Goal: Information Seeking & Learning: Find specific page/section

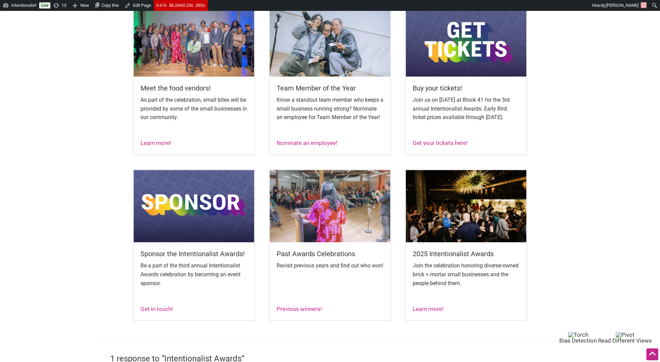
scroll to position [303, 0]
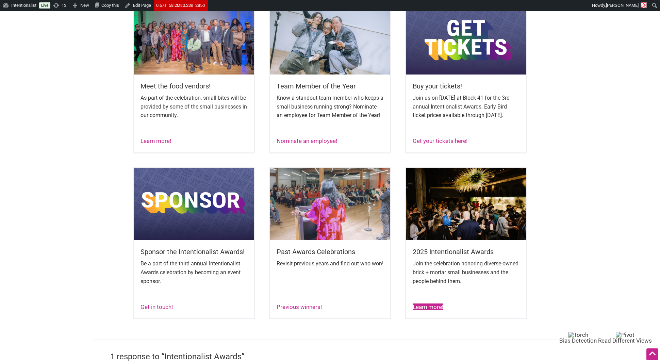
click at [416, 310] on link "Learn more!" at bounding box center [428, 306] width 31 height 7
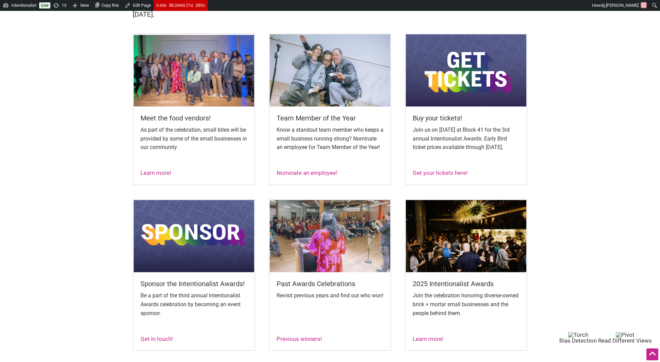
scroll to position [267, 0]
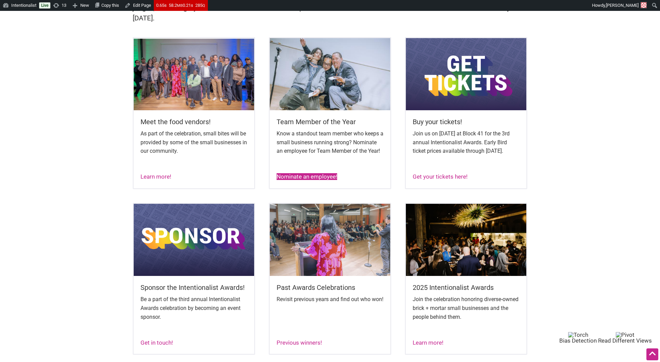
click at [303, 180] on link "Nominate an employee!" at bounding box center [307, 176] width 61 height 7
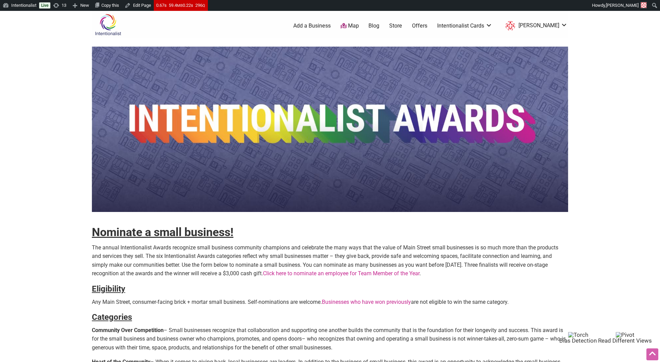
scroll to position [150, 0]
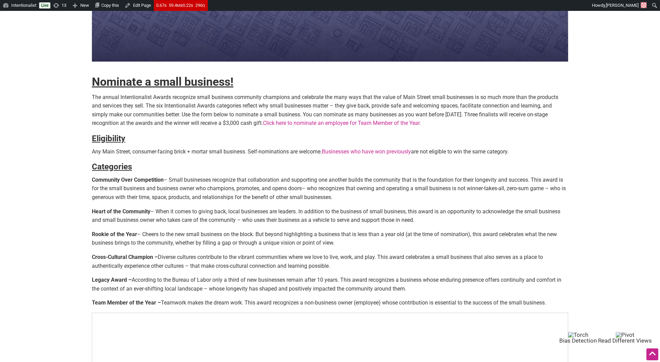
drag, startPoint x: 159, startPoint y: 256, endPoint x: 162, endPoint y: 272, distance: 16.7
click at [162, 272] on div "Nominate a small business! The annual Intentionalist Awards recognize small bus…" at bounding box center [330, 196] width 476 height 602
click at [168, 263] on p "Cross-Cultural Champion – Diverse cultures contribute to the vibrant communitie…" at bounding box center [330, 261] width 476 height 17
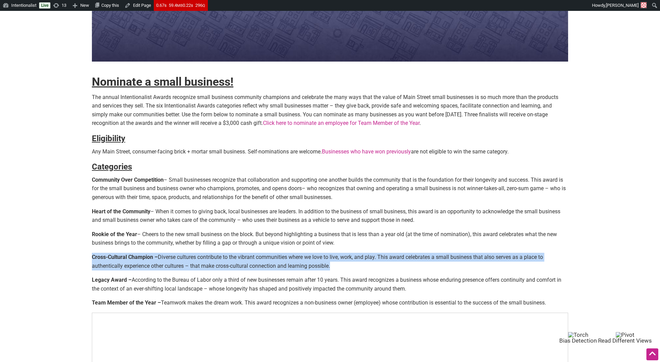
click at [168, 263] on p "Cross-Cultural Champion – Diverse cultures contribute to the vibrant communitie…" at bounding box center [330, 261] width 476 height 17
click at [166, 262] on p "Cross-Cultural Champion – Diverse cultures contribute to the vibrant communitie…" at bounding box center [330, 261] width 476 height 17
drag, startPoint x: 158, startPoint y: 257, endPoint x: 325, endPoint y: 271, distance: 166.9
click at [325, 271] on div "Nominate a small business! The annual Intentionalist Awards recognize small bus…" at bounding box center [330, 196] width 476 height 602
copy div "Diverse cultures contribute to the vibrant communities where we love to live, w…"
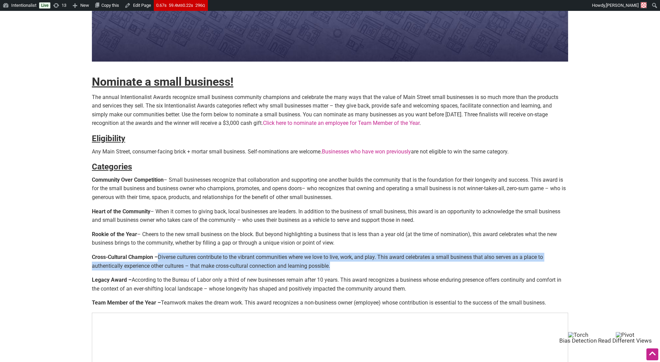
click at [381, 265] on p "Cross-Cultural Champion – Diverse cultures contribute to the vibrant communitie…" at bounding box center [330, 261] width 476 height 17
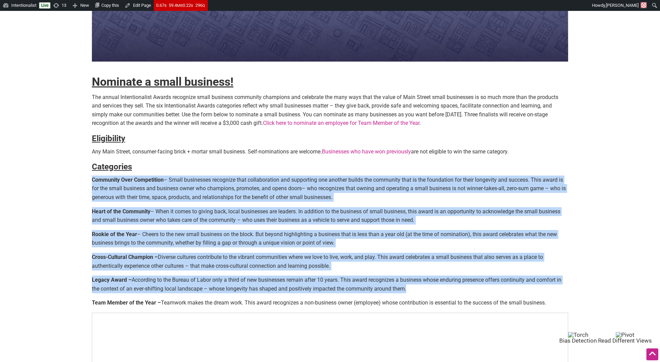
drag, startPoint x: 539, startPoint y: 288, endPoint x: 492, endPoint y: 164, distance: 132.9
click at [492, 164] on div "Nominate a small business! The annual Intentionalist Awards recognize small bus…" at bounding box center [330, 196] width 476 height 602
copy div "Community Over Competition – Small businesses recognize that collaboration and …"
drag, startPoint x: 94, startPoint y: 95, endPoint x: 278, endPoint y: 121, distance: 185.9
click at [278, 121] on p "The annual Intentionalist Awards recognize small business community champions a…" at bounding box center [330, 110] width 476 height 35
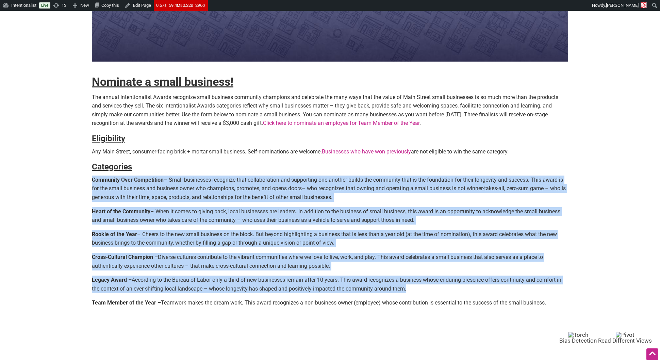
copy p "he annual Intentionalist Awards recognize small business community champions an…"
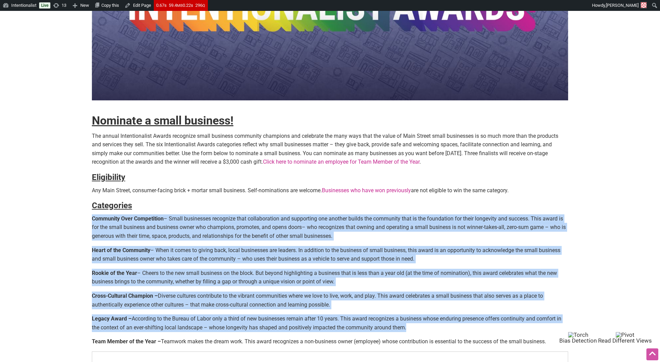
scroll to position [0, 0]
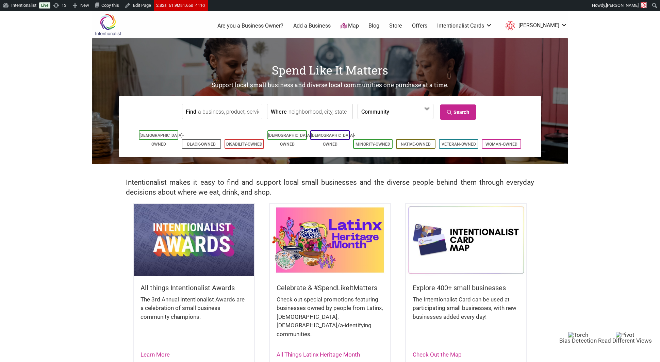
click at [209, 111] on input "Find" at bounding box center [229, 111] width 62 height 15
click at [225, 128] on div "WeRise Wines" at bounding box center [229, 127] width 54 height 13
type input "WeRise Wines"
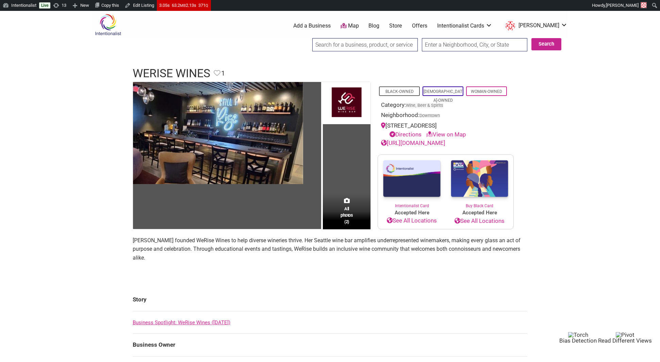
click at [362, 44] on input "search" at bounding box center [364, 44] width 105 height 13
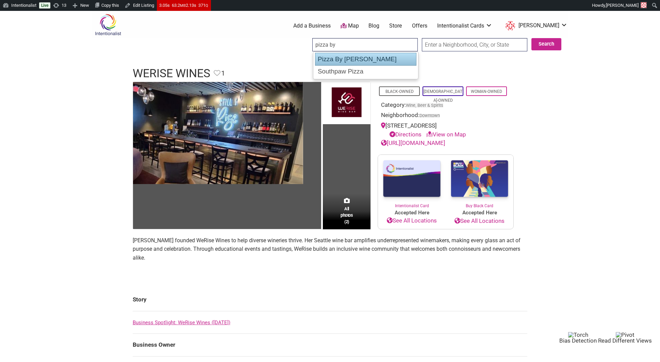
click at [359, 57] on div "Pizza By Ruffin" at bounding box center [365, 59] width 101 height 13
type input "Pizza By Ruffin"
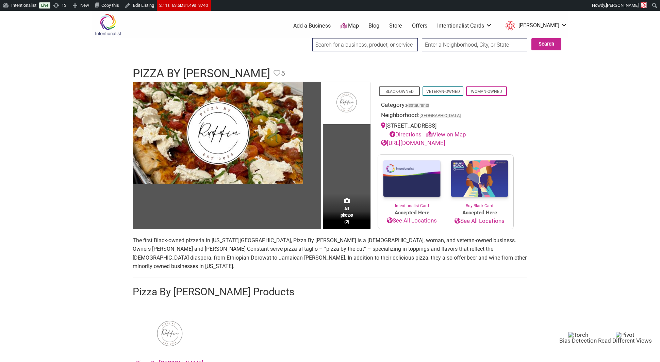
click at [368, 49] on input "search" at bounding box center [364, 44] width 105 height 13
click at [373, 40] on input "kemi dessert" at bounding box center [364, 44] width 105 height 13
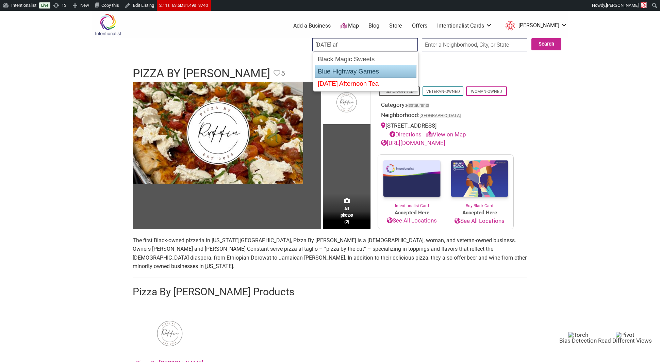
click at [354, 81] on div "Friday Afternoon Tea" at bounding box center [365, 84] width 101 height 12
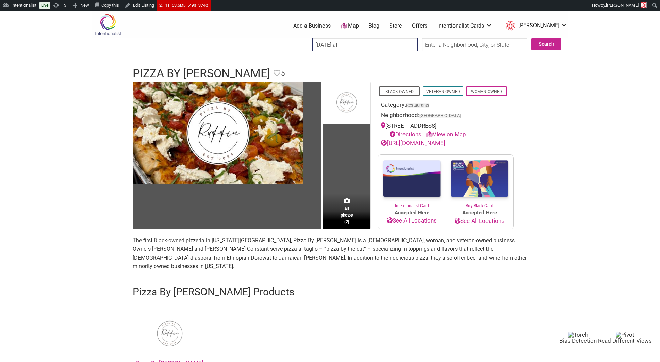
type input "Friday Afternoon Tea"
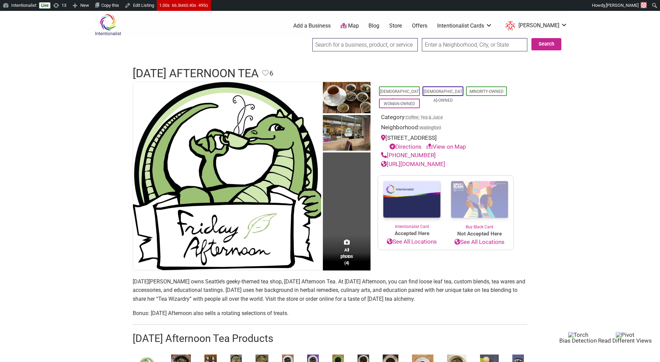
click at [390, 43] on input "search" at bounding box center [364, 44] width 105 height 13
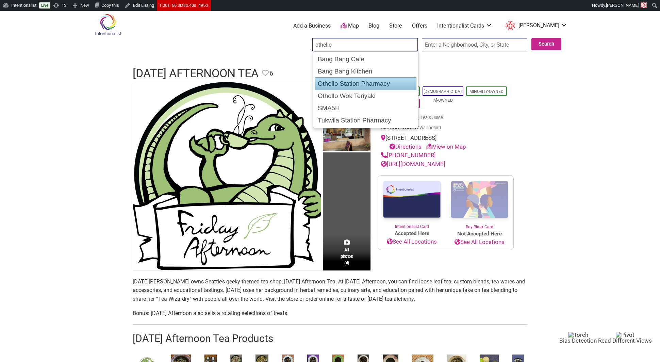
click at [377, 85] on div "Othello Station Pharmacy" at bounding box center [365, 83] width 101 height 13
type input "Othello Station Pharmacy"
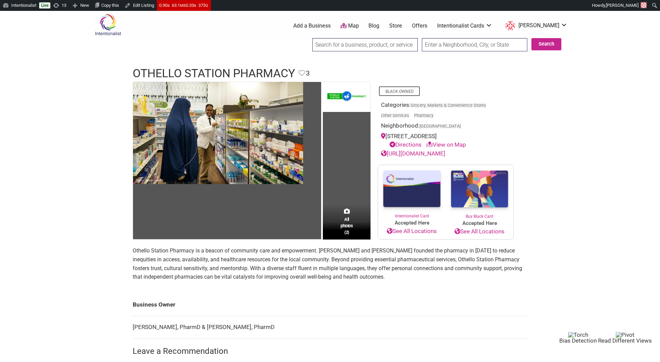
click at [368, 44] on input "search" at bounding box center [364, 44] width 105 height 13
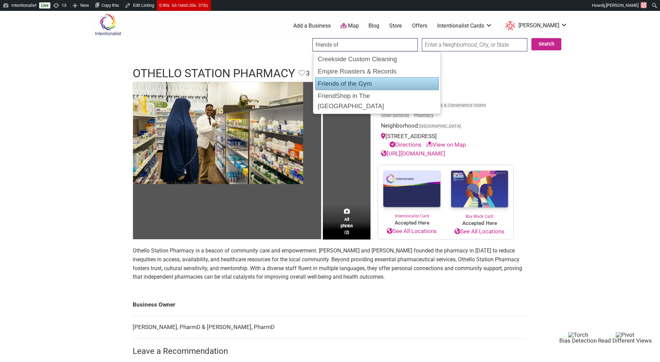
click at [377, 84] on div "Friends of the Gym" at bounding box center [377, 83] width 124 height 13
type input "Friends of the Gym"
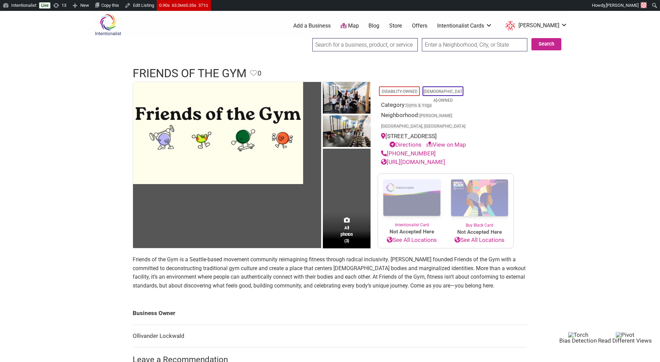
click at [347, 42] on input "search" at bounding box center [364, 44] width 105 height 13
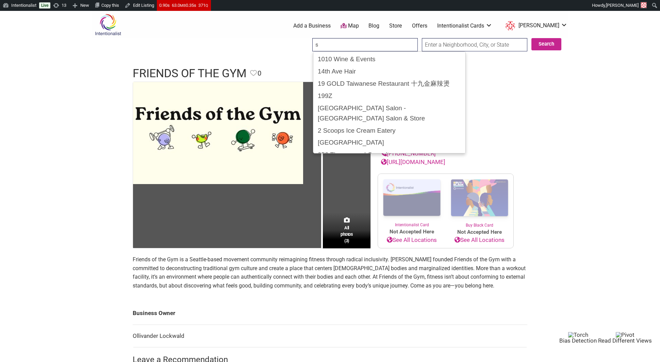
type input "s"
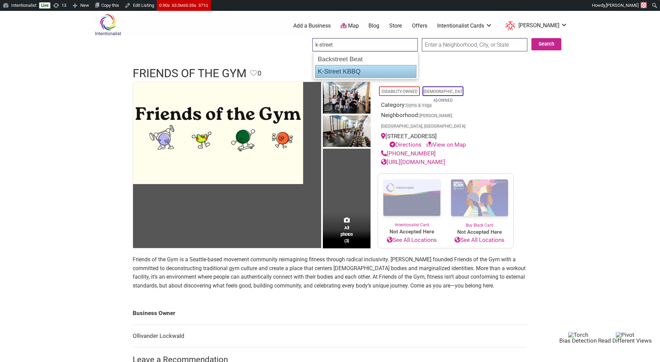
click at [345, 69] on div "K-Street KBBQ" at bounding box center [365, 71] width 101 height 13
type input "K-Street KBBQ"
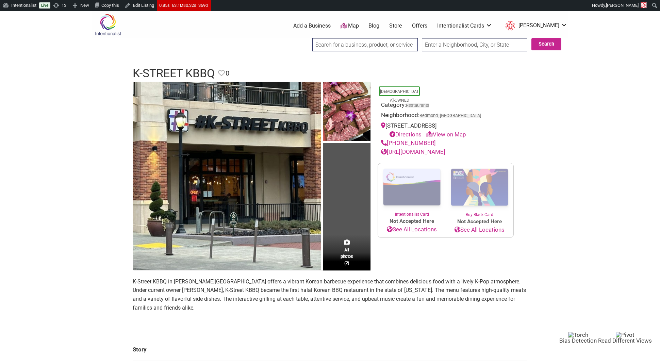
click at [341, 50] on input "search" at bounding box center [364, 44] width 105 height 13
click at [337, 59] on div "Protea Wellness" at bounding box center [365, 59] width 101 height 13
type input "Protea Wellness"
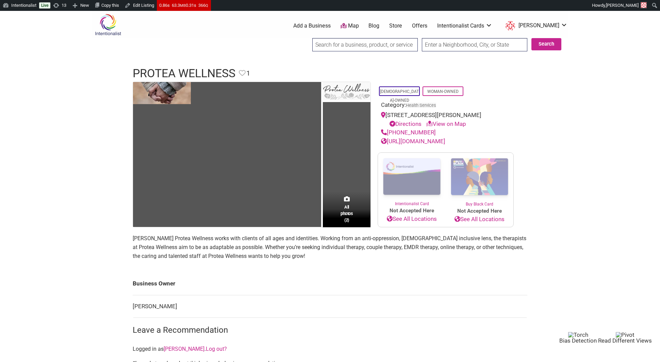
click at [388, 41] on input "search" at bounding box center [364, 44] width 105 height 13
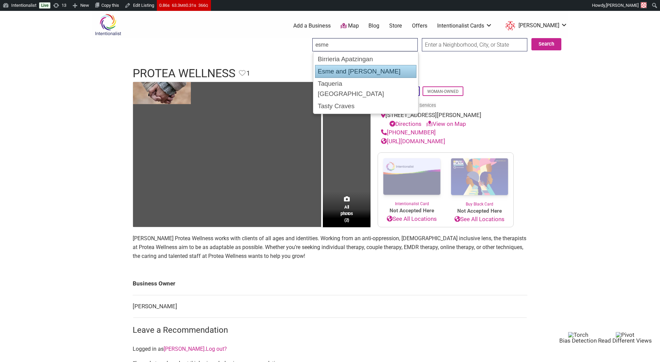
click at [339, 77] on div "Esme and [PERSON_NAME]" at bounding box center [365, 71] width 101 height 13
type input "Esme and [PERSON_NAME]"
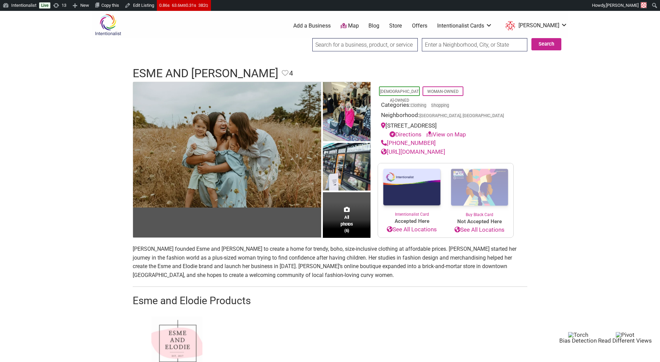
click at [387, 46] on input "search" at bounding box center [364, 44] width 105 height 13
paste input "Luv-a-Latte"
click at [373, 59] on div "Luv-a-Latte Espresso" at bounding box center [365, 59] width 101 height 12
type input "Luv-a-Latte Espresso"
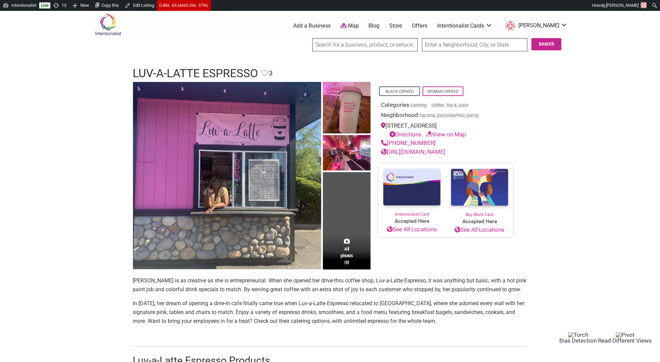
click at [396, 44] on input "search" at bounding box center [364, 44] width 105 height 13
click at [388, 51] on ul "[PERSON_NAME]'s [DEMOGRAPHIC_DATA] Books" at bounding box center [365, 64] width 105 height 26
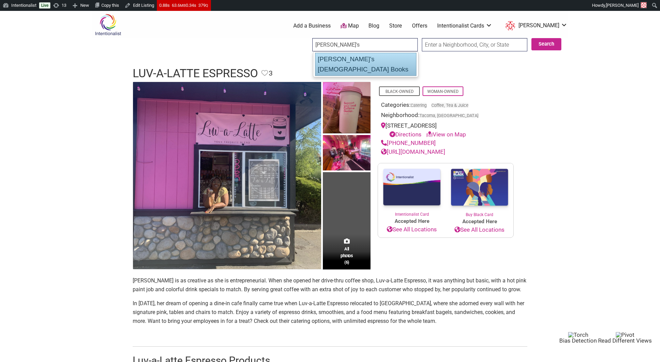
click at [383, 60] on div "[PERSON_NAME]'s [DEMOGRAPHIC_DATA] Books" at bounding box center [365, 64] width 101 height 23
type input "Charlie's Queer Books"
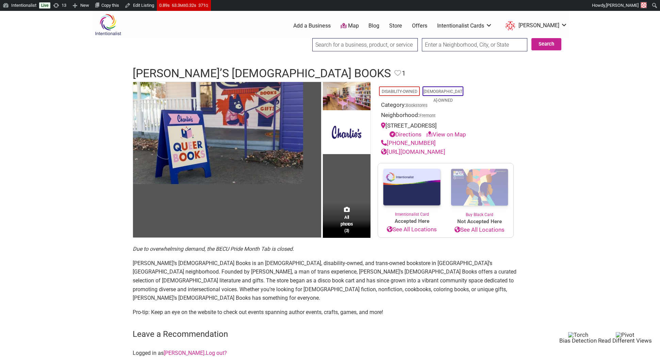
click at [390, 45] on input "search" at bounding box center [364, 44] width 105 height 13
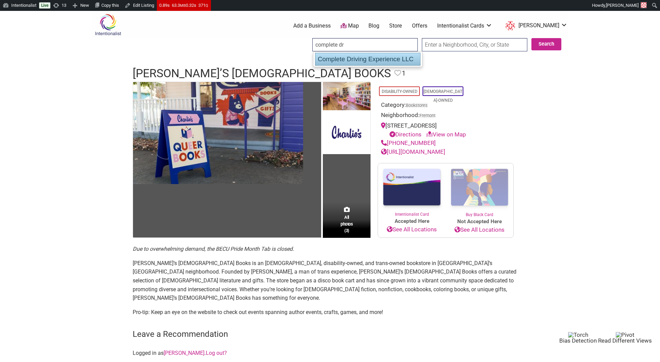
click at [387, 58] on div "Complete Driving Experience LLC" at bounding box center [367, 59] width 105 height 13
type input "Complete Driving Experience LLC"
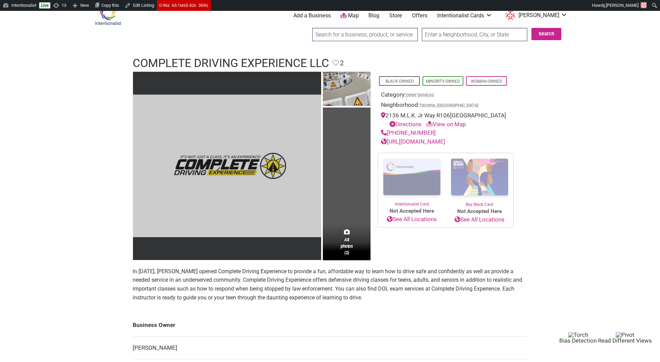
scroll to position [12, 0]
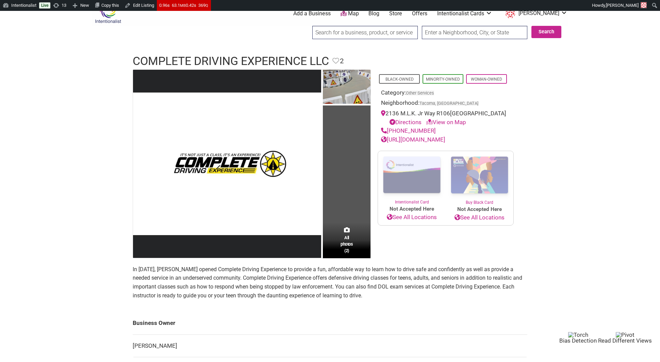
click at [401, 35] on input "search" at bounding box center [364, 32] width 105 height 13
paste input "Salvadorean Bakery"
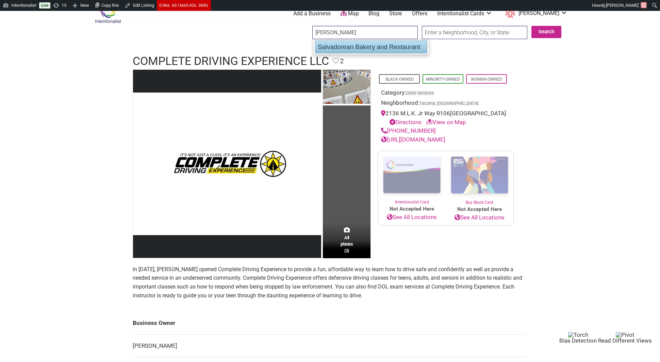
click at [373, 51] on div "Salvadorean Bakery and Restaurant" at bounding box center [371, 46] width 112 height 13
type input "Salvadorean Bakery and Restaurant"
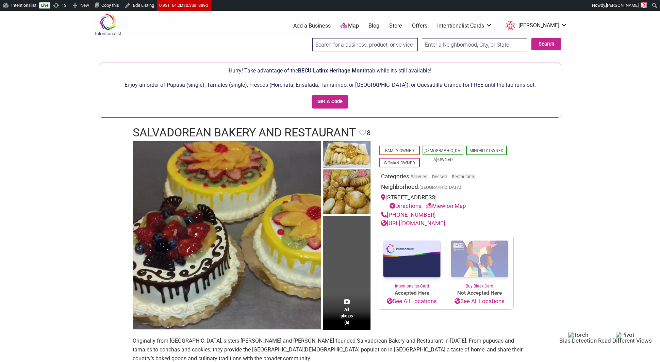
click at [377, 43] on input "search" at bounding box center [364, 44] width 105 height 13
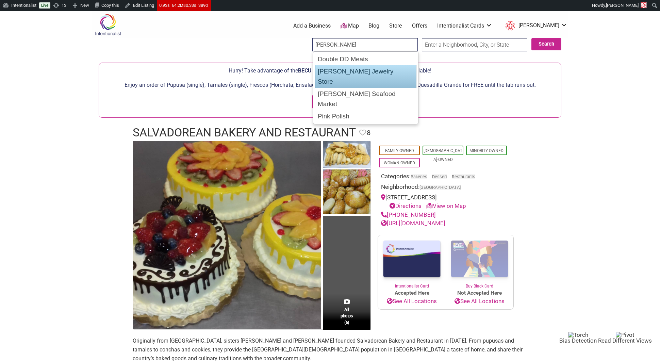
click at [374, 71] on div "[PERSON_NAME] Jewelry Store" at bounding box center [365, 76] width 101 height 23
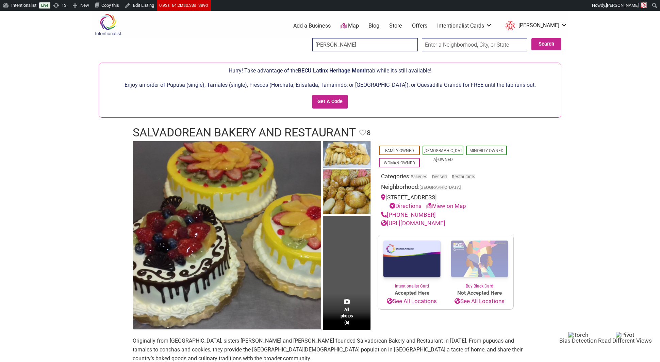
type input "[PERSON_NAME] Jewelry Store"
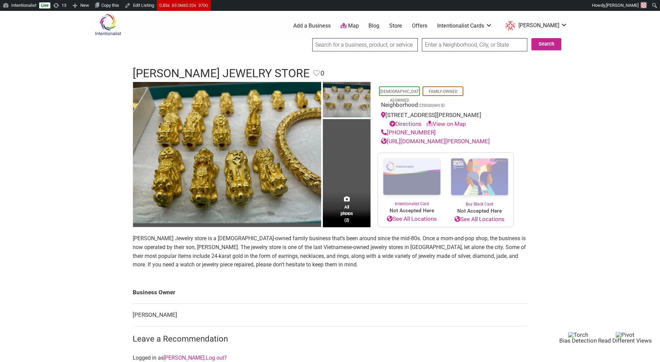
click at [369, 47] on input "search" at bounding box center [364, 44] width 105 height 13
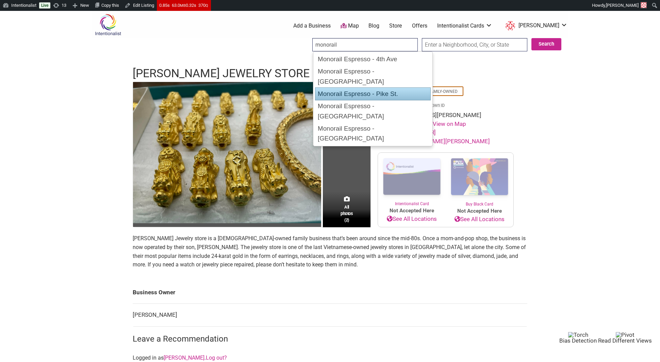
click at [362, 87] on div "Monorail Espresso - Pike St." at bounding box center [373, 93] width 116 height 13
type input "Monorail Espresso - Pike St."
